Goal: Task Accomplishment & Management: Manage account settings

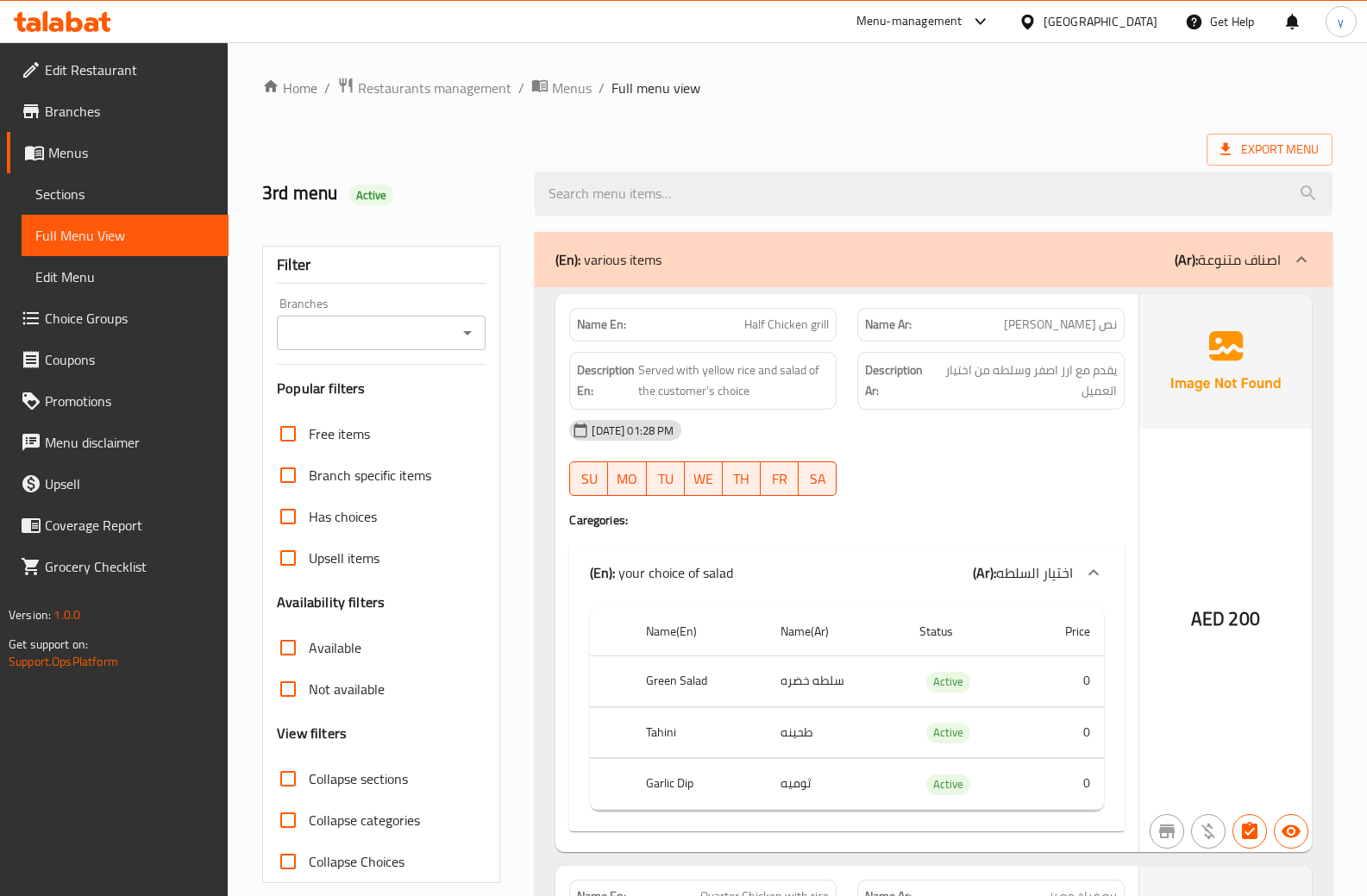
scroll to position [6236, 0]
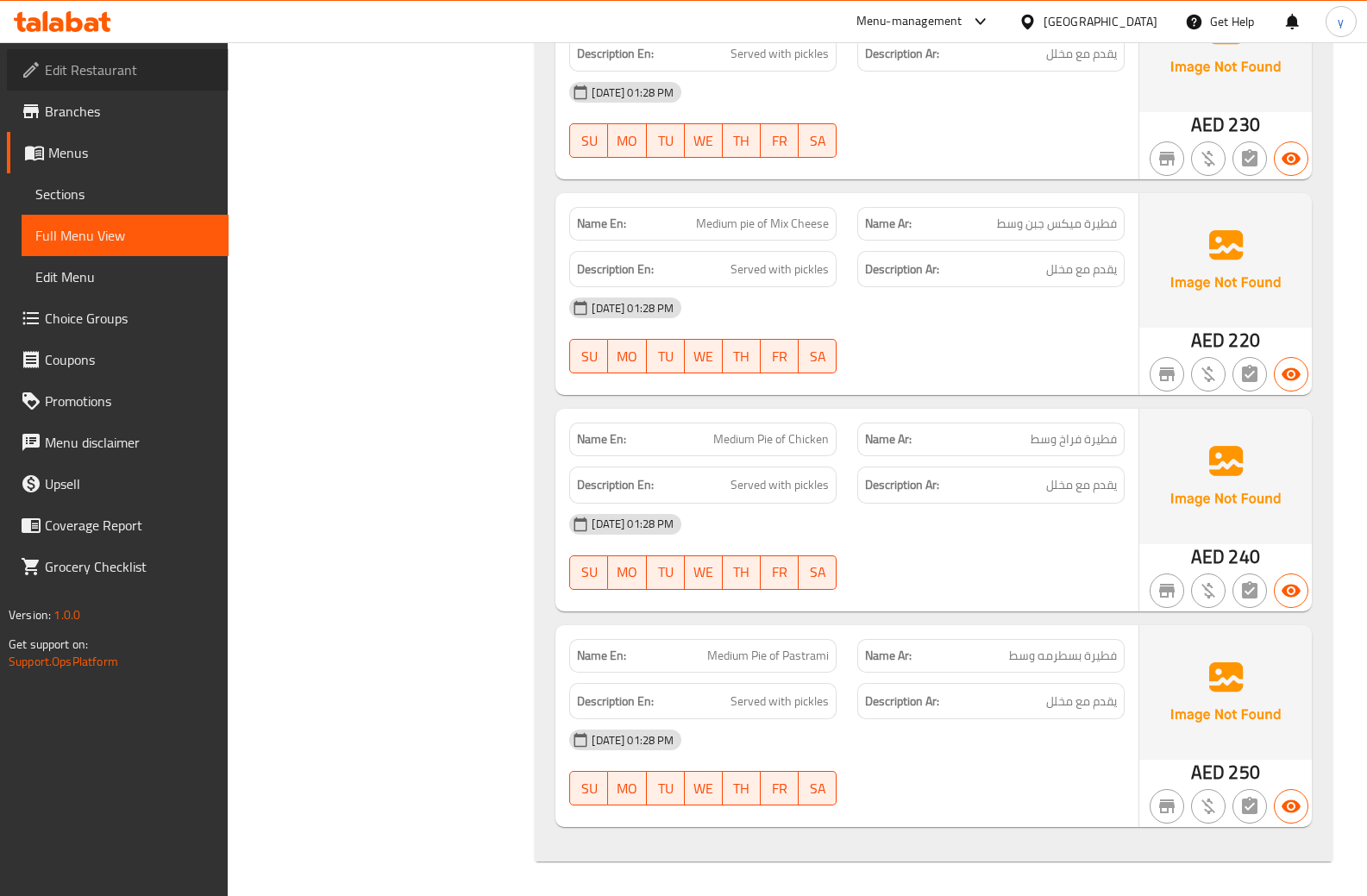
click at [108, 61] on span "Edit Restaurant" at bounding box center [130, 70] width 170 height 21
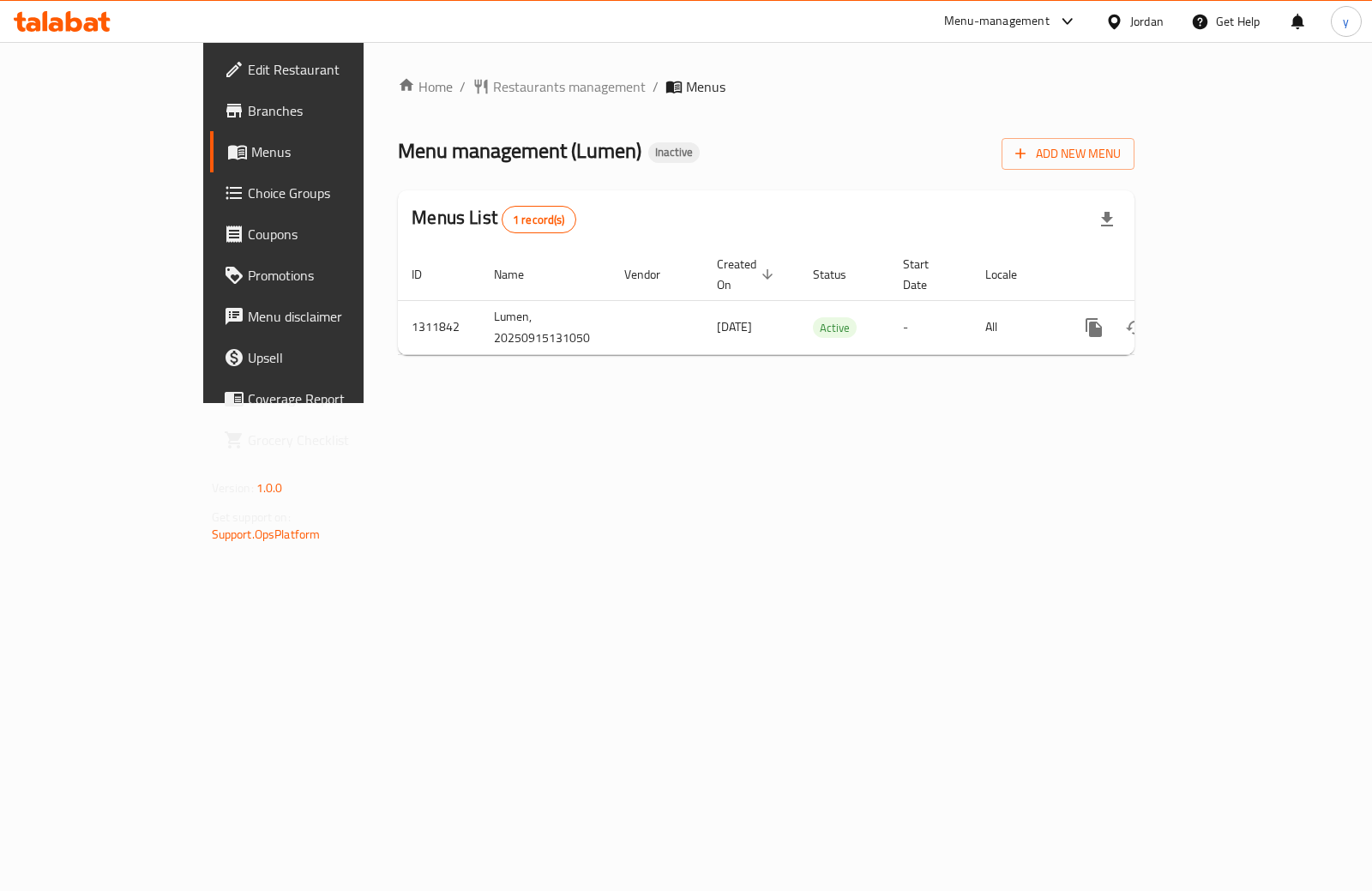
click at [247, 62] on span "Edit Restaurant" at bounding box center [332, 70] width 171 height 21
click at [210, 99] on link "Branches" at bounding box center [321, 110] width 222 height 41
